Goal: Task Accomplishment & Management: Manage account settings

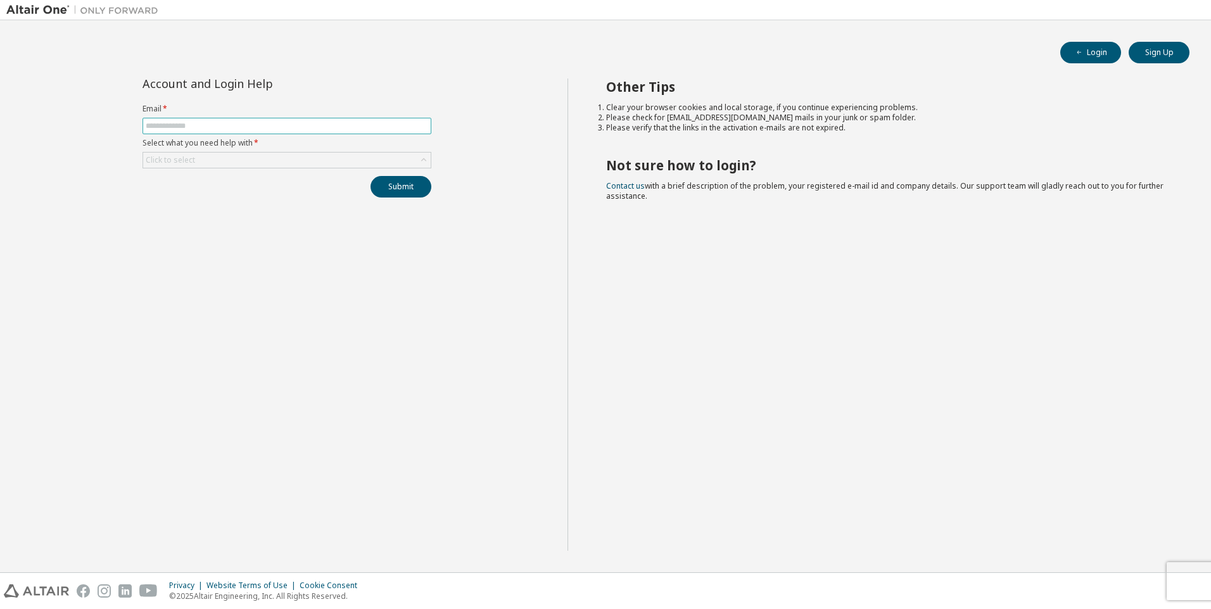
click at [322, 129] on input "text" at bounding box center [287, 126] width 282 height 10
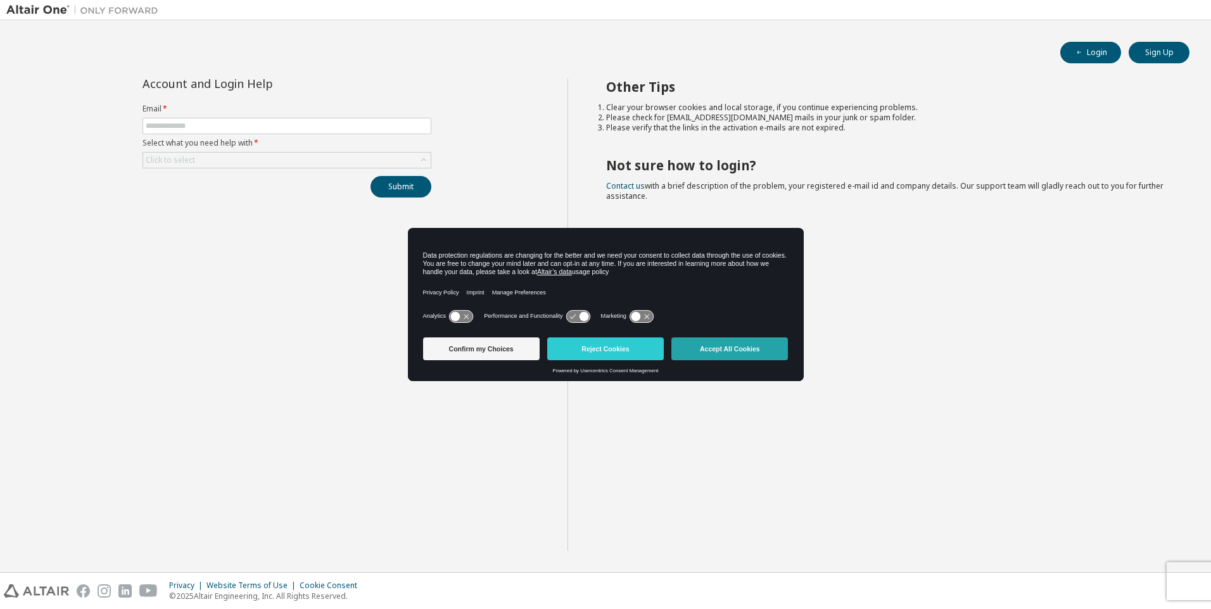
click at [741, 352] on button "Accept All Cookies" at bounding box center [729, 348] width 117 height 23
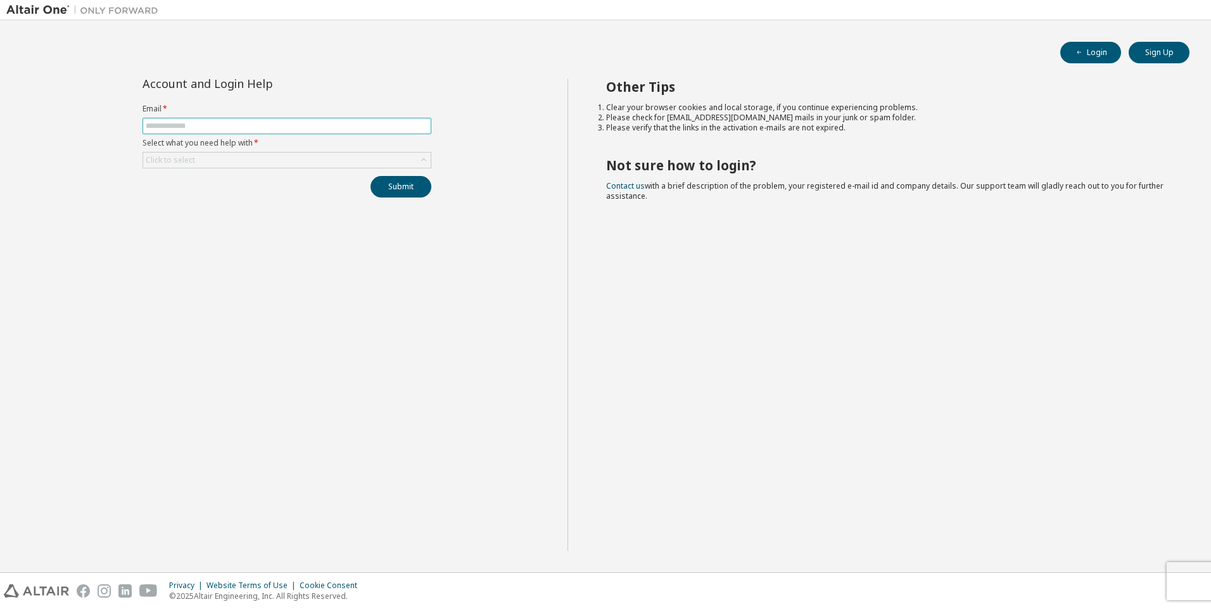
click at [251, 122] on input "text" at bounding box center [287, 126] width 282 height 10
type input "**********"
click at [396, 161] on div "Click to select" at bounding box center [286, 160] width 287 height 15
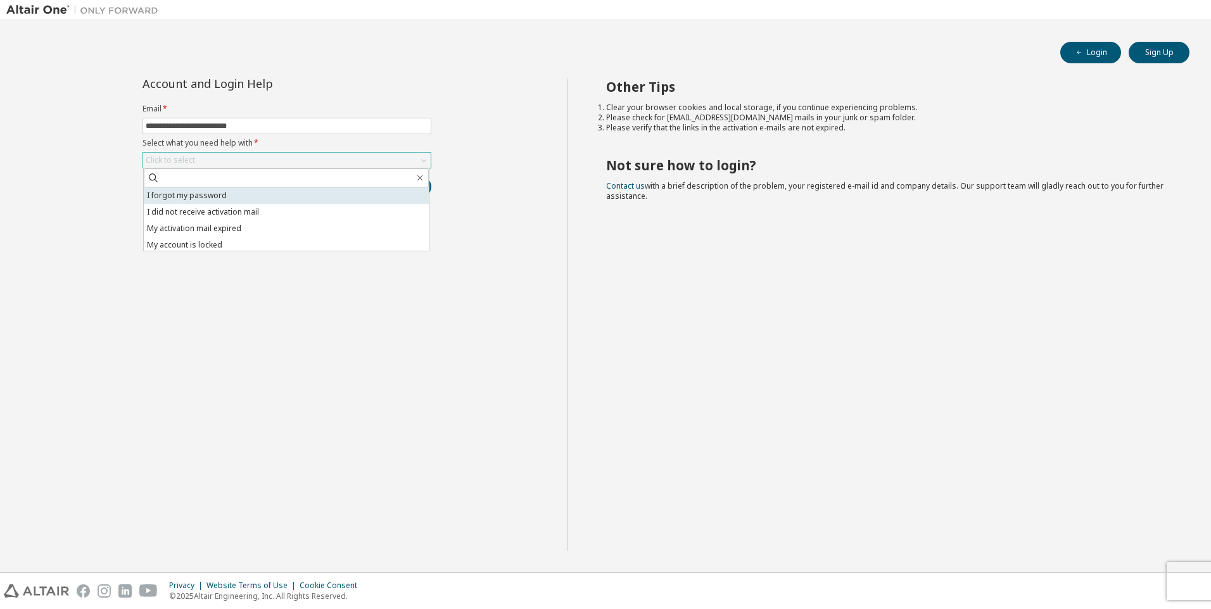
click at [255, 194] on li "I forgot my password" at bounding box center [286, 195] width 285 height 16
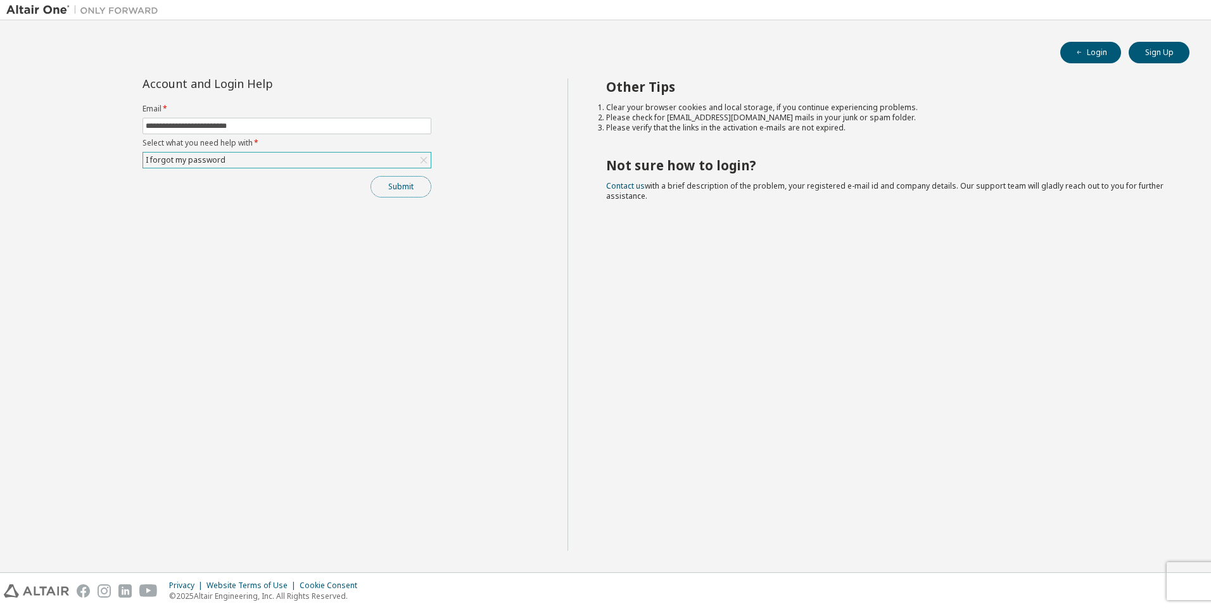
click at [390, 187] on button "Submit" at bounding box center [400, 187] width 61 height 22
